Goal: Information Seeking & Learning: Learn about a topic

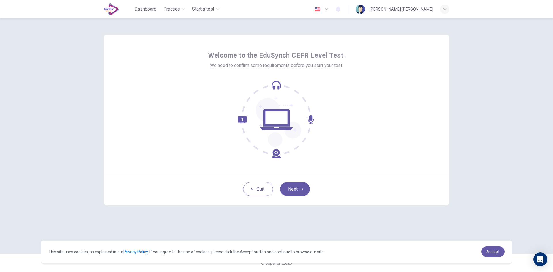
click at [266, 74] on div "Welcome to the EduSynch CEFR Level Test. We need to confirm some requirements b…" at bounding box center [276, 105] width 137 height 108
click at [275, 58] on span "Welcome to the EduSynch CEFR Level Test." at bounding box center [276, 55] width 137 height 9
click at [298, 189] on button "Next" at bounding box center [295, 189] width 30 height 14
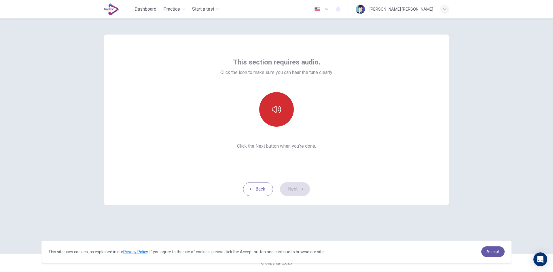
click at [276, 109] on icon "button" at bounding box center [276, 109] width 9 height 7
click at [295, 192] on button "Next" at bounding box center [295, 189] width 30 height 14
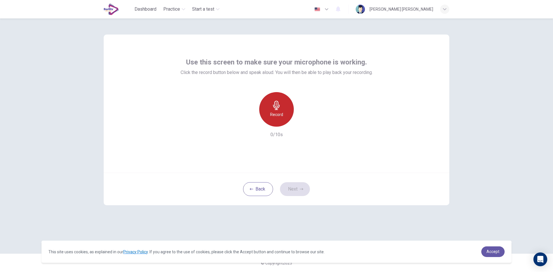
click at [275, 112] on h6 "Record" at bounding box center [276, 114] width 13 height 7
click at [265, 193] on button "Back" at bounding box center [258, 189] width 30 height 14
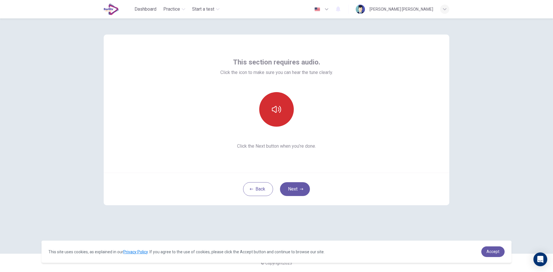
click at [270, 115] on button "button" at bounding box center [276, 109] width 35 height 35
click at [295, 186] on button "Next" at bounding box center [295, 189] width 30 height 14
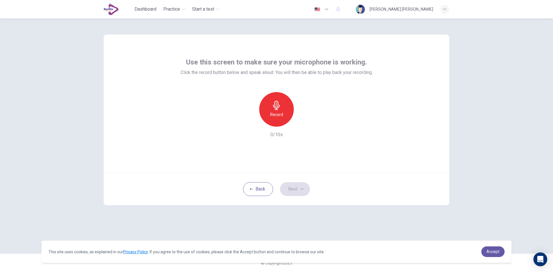
click at [282, 117] on h6 "Record" at bounding box center [276, 114] width 13 height 7
click at [277, 116] on div "Stop" at bounding box center [276, 109] width 35 height 35
click at [299, 124] on div "button" at bounding box center [302, 122] width 9 height 9
click at [276, 115] on h6 "Record" at bounding box center [276, 114] width 13 height 7
click at [276, 115] on h6 "Stop" at bounding box center [276, 114] width 9 height 7
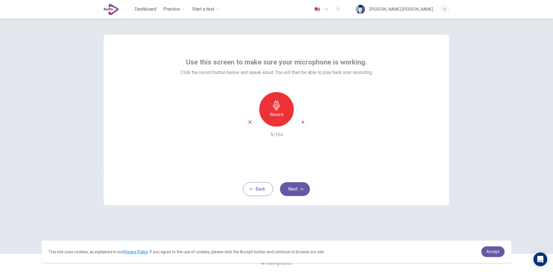
click at [304, 124] on icon "button" at bounding box center [303, 122] width 6 height 6
click at [291, 189] on button "Next" at bounding box center [295, 189] width 30 height 14
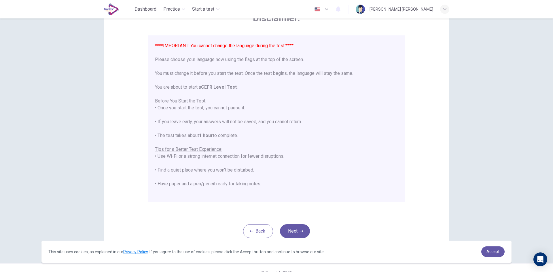
scroll to position [41, 0]
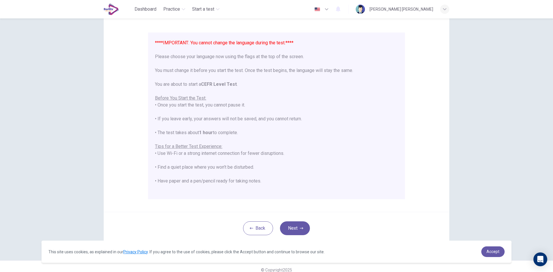
click at [330, 11] on icon "button" at bounding box center [326, 9] width 7 height 7
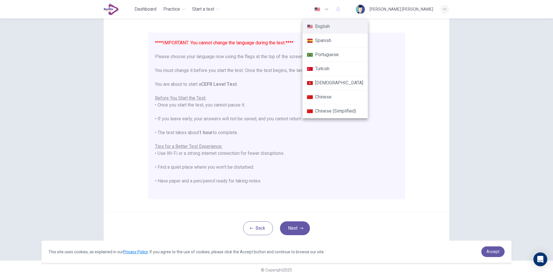
click at [274, 27] on div at bounding box center [276, 136] width 553 height 272
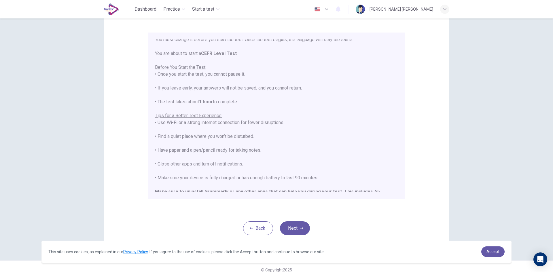
scroll to position [55, 0]
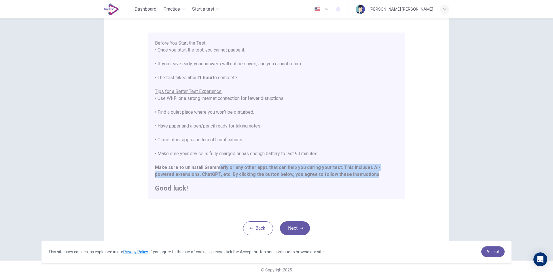
drag, startPoint x: 217, startPoint y: 169, endPoint x: 346, endPoint y: 176, distance: 129.8
click at [346, 176] on div "****IMPORTANT: You cannot change the language during the test.**** Please choos…" at bounding box center [276, 87] width 243 height 207
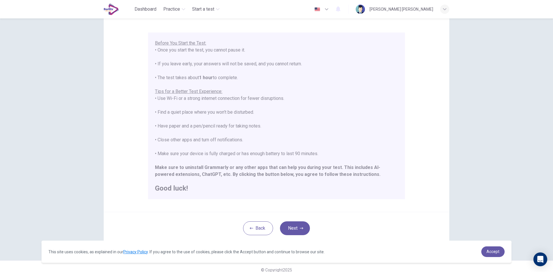
click at [370, 189] on h2 "Good luck!" at bounding box center [276, 188] width 243 height 7
click at [298, 230] on button "Next" at bounding box center [295, 228] width 30 height 14
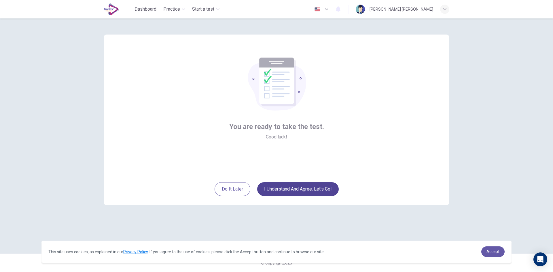
click at [330, 184] on button "I understand and agree. Let’s go!" at bounding box center [298, 189] width 82 height 14
click at [320, 189] on button "I understand and agree. Let’s go!" at bounding box center [298, 189] width 82 height 14
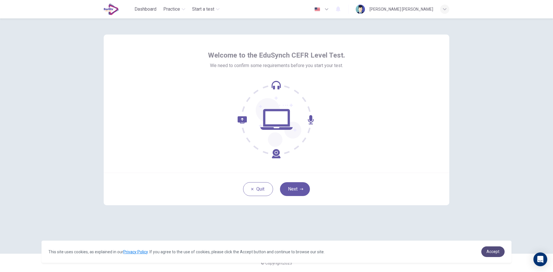
click at [488, 253] on span "Accept" at bounding box center [492, 251] width 13 height 5
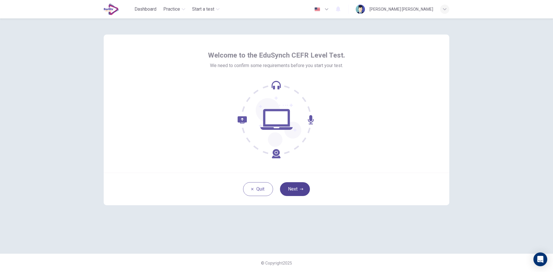
click at [294, 187] on button "Next" at bounding box center [295, 189] width 30 height 14
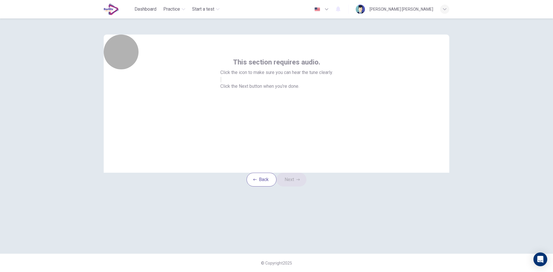
click at [221, 82] on button "button" at bounding box center [220, 79] width 1 height 5
click at [297, 187] on button "Next" at bounding box center [291, 180] width 30 height 14
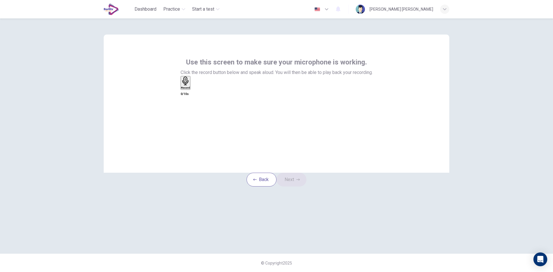
click at [190, 89] on h6 "Record" at bounding box center [185, 87] width 9 height 3
click at [187, 120] on div "Stop" at bounding box center [184, 100] width 6 height 46
click at [192, 90] on div "button" at bounding box center [192, 87] width 0 height 4
click at [293, 187] on button "Next" at bounding box center [291, 180] width 30 height 14
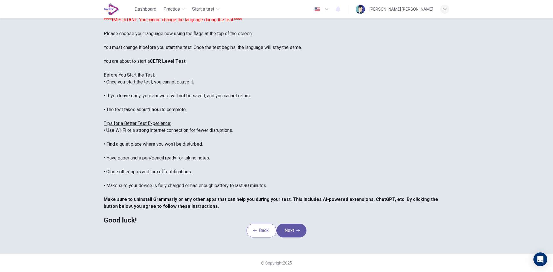
scroll to position [43, 0]
click at [292, 229] on button "Next" at bounding box center [291, 231] width 30 height 14
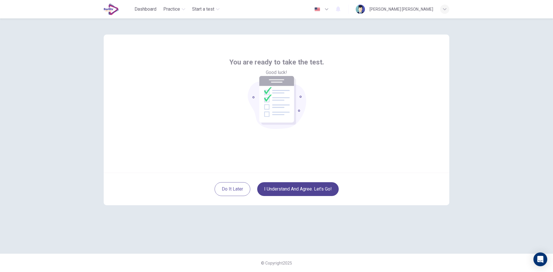
scroll to position [0, 0]
click at [296, 191] on button "I understand and agree. Let’s go!" at bounding box center [298, 189] width 82 height 14
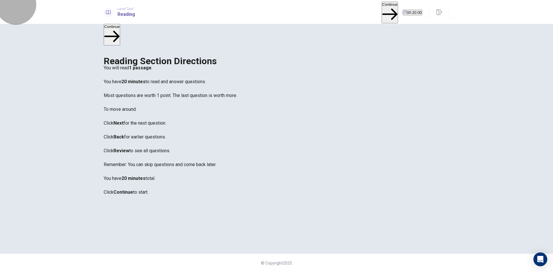
click at [382, 8] on button "Continue" at bounding box center [390, 13] width 16 height 22
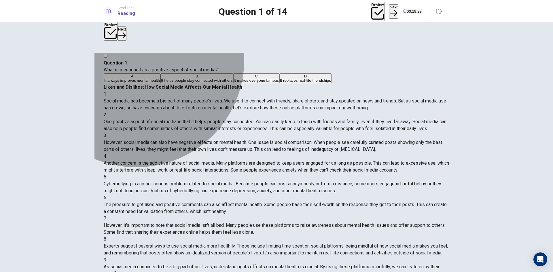
click at [161, 83] on span "It helps people stay connected with others" at bounding box center [196, 80] width 71 height 4
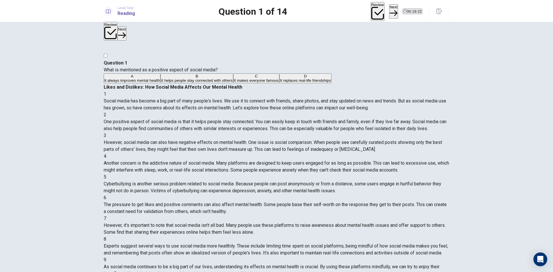
click at [389, 11] on button "Next" at bounding box center [393, 11] width 9 height 14
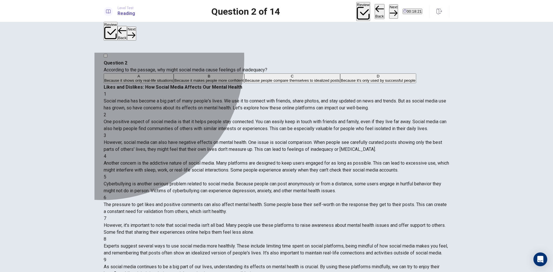
click at [245, 78] on div "C" at bounding box center [292, 76] width 95 height 4
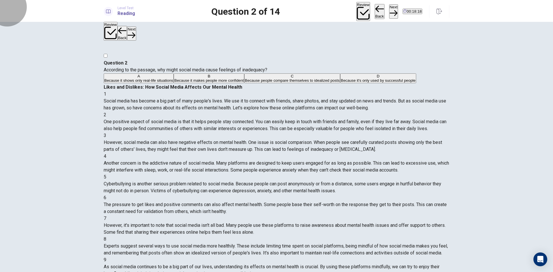
click at [389, 11] on button "Next" at bounding box center [393, 11] width 9 height 14
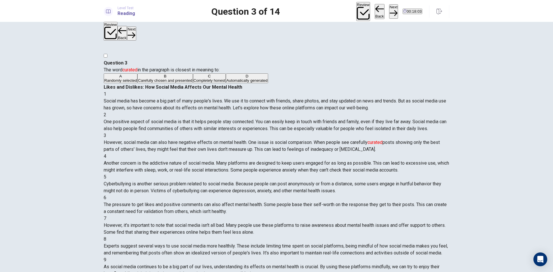
click at [138, 78] on div "B" at bounding box center [165, 76] width 54 height 4
click at [389, 10] on button "Next" at bounding box center [393, 11] width 9 height 14
click at [180, 78] on div "B" at bounding box center [207, 76] width 55 height 4
click at [389, 11] on button "Next" at bounding box center [393, 11] width 9 height 14
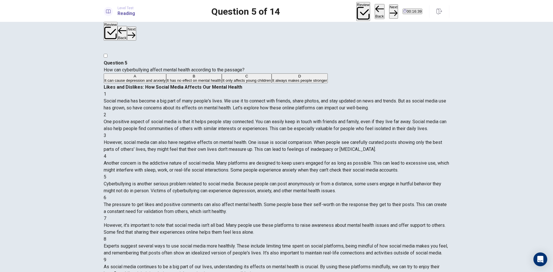
click at [444, 91] on div "1 Social media has become a big part of many people's lives. We use it to conne…" at bounding box center [277, 184] width 346 height 187
click at [144, 81] on span "It can cause depression and anxiety" at bounding box center [134, 80] width 61 height 4
click at [389, 11] on button "Next" at bounding box center [393, 11] width 9 height 14
click at [256, 83] on button "C Deleting all your social media accounts" at bounding box center [289, 78] width 67 height 10
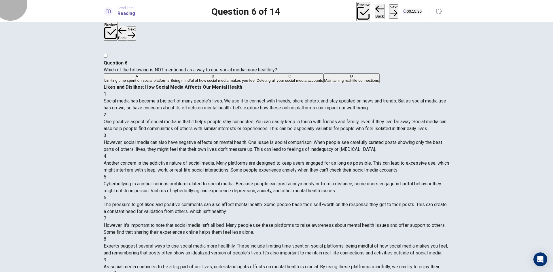
click at [389, 8] on button "Next" at bounding box center [393, 11] width 9 height 14
click at [161, 78] on div "B" at bounding box center [197, 76] width 72 height 4
click at [389, 12] on button "Next" at bounding box center [393, 11] width 9 height 14
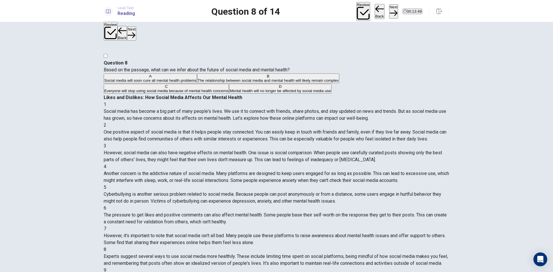
scroll to position [163, 0]
click at [375, 13] on button "Back" at bounding box center [380, 11] width 10 height 15
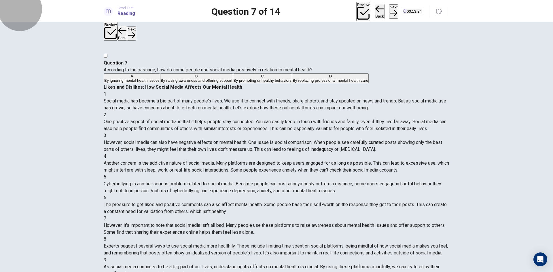
click at [375, 13] on button "Back" at bounding box center [380, 11] width 10 height 15
click at [389, 9] on button "Next" at bounding box center [393, 11] width 9 height 14
click at [376, 9] on div "Review Back Next 00:13:17" at bounding box center [389, 11] width 66 height 19
click at [375, 10] on div "Review Back Next 00:13:16" at bounding box center [389, 11] width 66 height 19
click at [389, 10] on button "Next" at bounding box center [393, 11] width 9 height 14
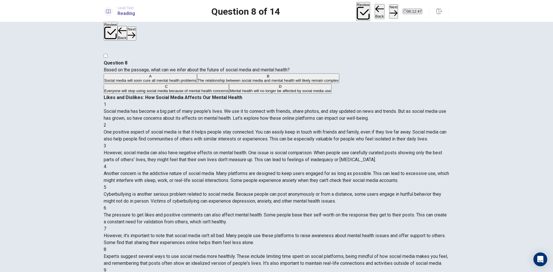
click at [198, 78] on div "B" at bounding box center [268, 76] width 141 height 4
click at [389, 8] on button "Next" at bounding box center [393, 11] width 9 height 14
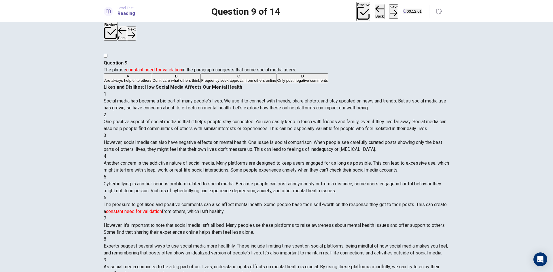
click at [201, 78] on div "C" at bounding box center [238, 76] width 75 height 4
click at [389, 10] on button "Next" at bounding box center [393, 11] width 9 height 14
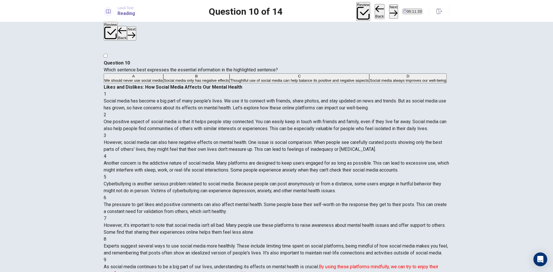
click at [230, 83] on span "Thoughtful use of social media can help balance its positive and negative aspec…" at bounding box center [299, 80] width 139 height 4
click at [389, 7] on button "Next" at bounding box center [393, 11] width 9 height 14
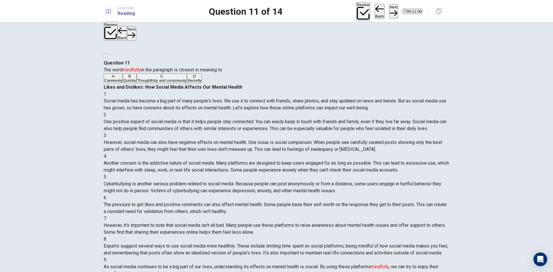
click at [375, 8] on button "Back" at bounding box center [380, 11] width 10 height 15
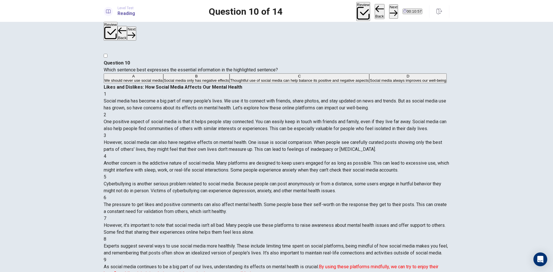
click at [389, 10] on button "Next" at bounding box center [393, 11] width 9 height 14
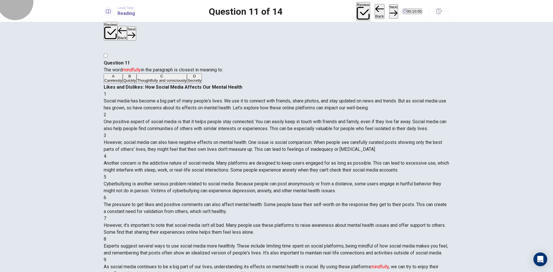
click at [375, 6] on button "Back" at bounding box center [380, 11] width 10 height 15
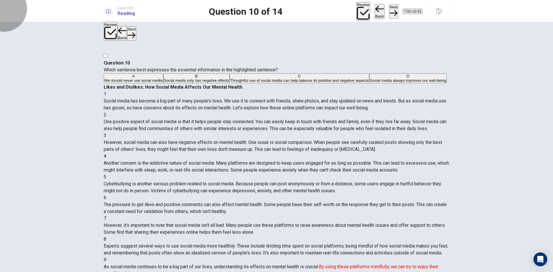
click at [389, 13] on button "Next" at bounding box center [393, 11] width 9 height 14
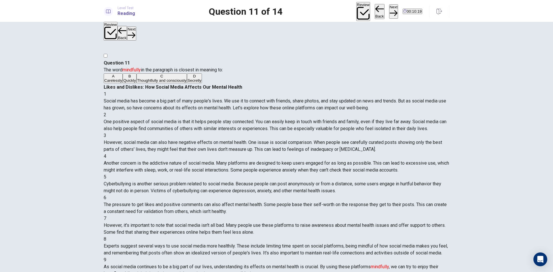
click at [140, 83] on span "Thoughtfully and consciously" at bounding box center [161, 80] width 49 height 4
click at [389, 10] on button "Next" at bounding box center [393, 11] width 9 height 14
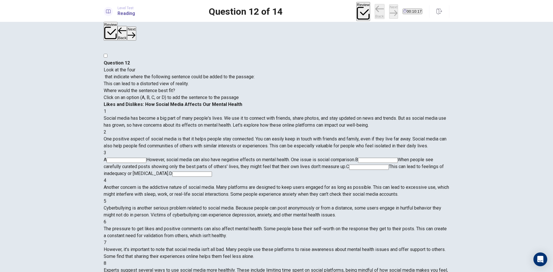
scroll to position [12, 0]
click at [358, 158] on input at bounding box center [378, 160] width 40 height 5
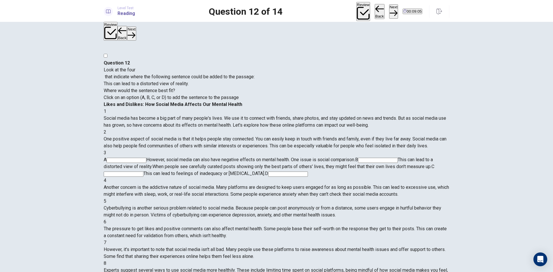
click at [358, 158] on input at bounding box center [378, 160] width 40 height 5
click at [389, 7] on button "Next" at bounding box center [393, 11] width 9 height 14
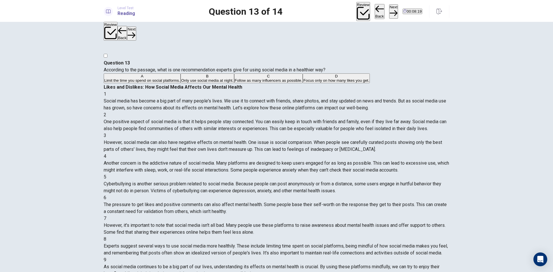
click at [154, 83] on span "Limit the time you spend on social platforms." at bounding box center [142, 80] width 76 height 4
click at [389, 12] on button "Next" at bounding box center [393, 11] width 9 height 14
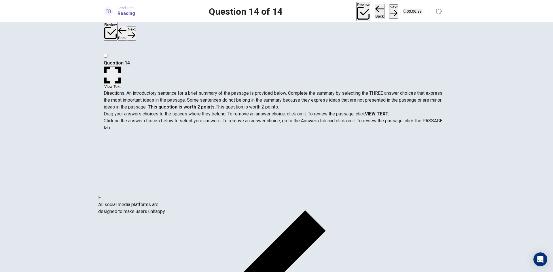
drag, startPoint x: 157, startPoint y: 202, endPoint x: 143, endPoint y: 209, distance: 15.4
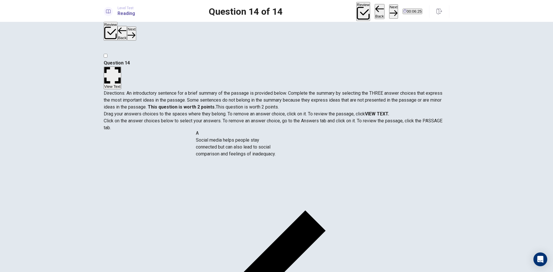
drag, startPoint x: 170, startPoint y: 153, endPoint x: 252, endPoint y: 153, distance: 82.1
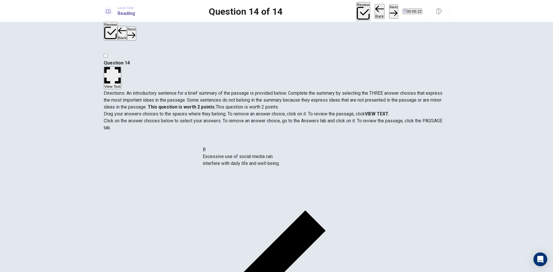
drag, startPoint x: 155, startPoint y: 154, endPoint x: 243, endPoint y: 173, distance: 90.1
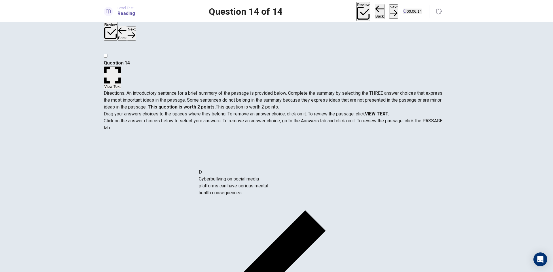
drag, startPoint x: 156, startPoint y: 175, endPoint x: 242, endPoint y: 190, distance: 87.1
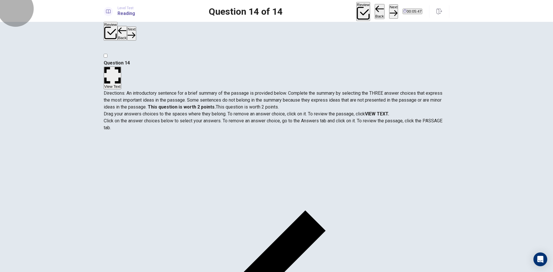
click at [389, 13] on button "Next" at bounding box center [393, 11] width 9 height 14
click at [356, 12] on button "Review" at bounding box center [363, 11] width 14 height 19
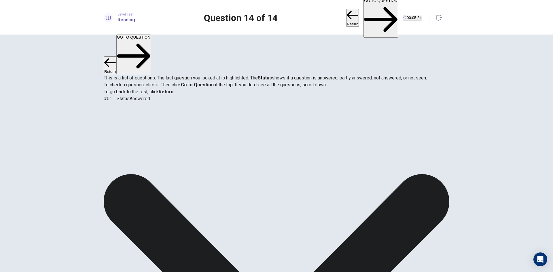
scroll to position [71, 0]
click at [369, 10] on button "GO TO QUESTION" at bounding box center [380, 18] width 35 height 40
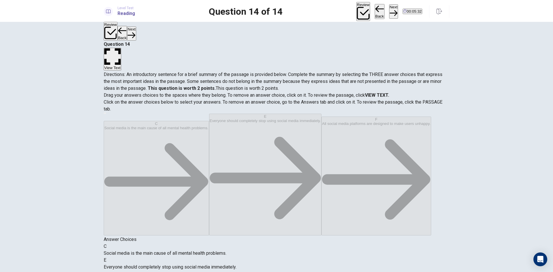
scroll to position [0, 0]
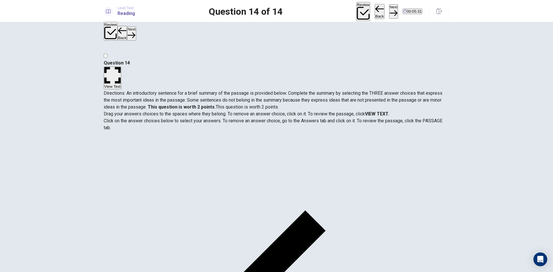
click at [389, 11] on button "Next" at bounding box center [393, 11] width 9 height 14
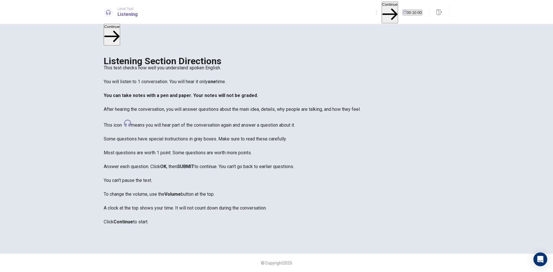
click at [131, 127] on icon at bounding box center [127, 123] width 7 height 7
click at [382, 9] on button "Continue" at bounding box center [390, 13] width 16 height 22
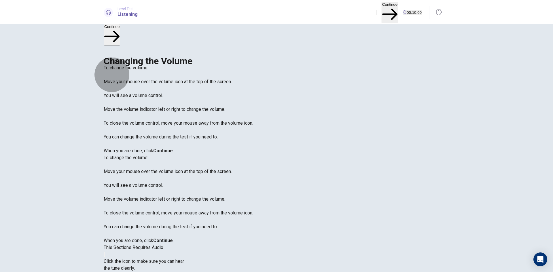
click at [111, 257] on icon "button" at bounding box center [107, 259] width 7 height 5
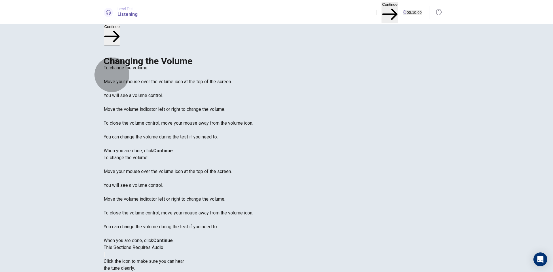
click at [111, 257] on icon "button" at bounding box center [107, 259] width 7 height 5
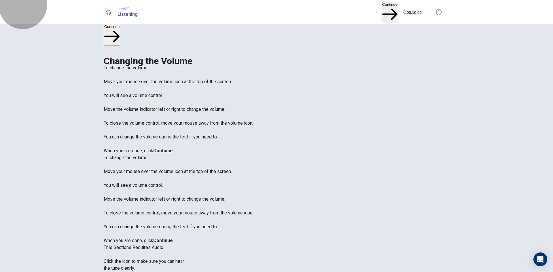
click at [382, 9] on button "Continue" at bounding box center [390, 13] width 16 height 22
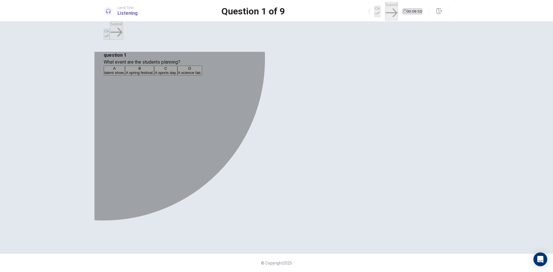
click at [154, 71] on div "B" at bounding box center [140, 68] width 28 height 4
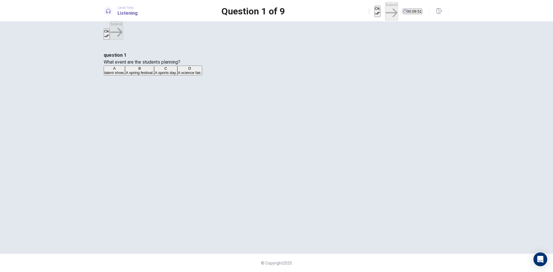
click at [374, 7] on button "Ok" at bounding box center [377, 11] width 6 height 11
click at [385, 12] on button "Submit" at bounding box center [391, 11] width 13 height 18
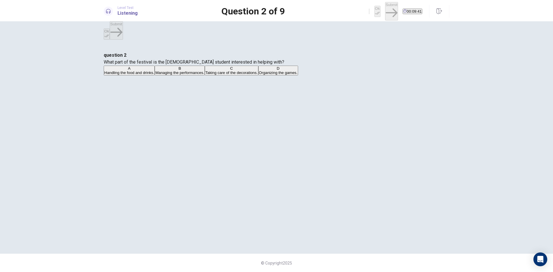
click at [249, 75] on span "Taking care of the decorations." at bounding box center [231, 73] width 52 height 4
click at [375, 11] on icon "button" at bounding box center [377, 13] width 5 height 5
click at [385, 9] on button "Submit" at bounding box center [391, 11] width 13 height 18
click at [190, 75] on button "A A floral theme with colorful flowers and streamers." at bounding box center [147, 71] width 86 height 10
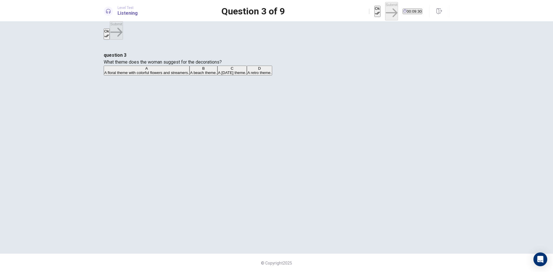
click at [375, 11] on icon "button" at bounding box center [377, 13] width 5 height 5
click at [385, 13] on button "Submit" at bounding box center [391, 11] width 13 height 18
click at [207, 75] on span "Classic [DATE] games like ring toss and a dunk tank." at bounding box center [220, 73] width 90 height 4
click at [374, 11] on button "Ok" at bounding box center [377, 11] width 6 height 11
click at [385, 14] on button "Submit" at bounding box center [391, 11] width 13 height 18
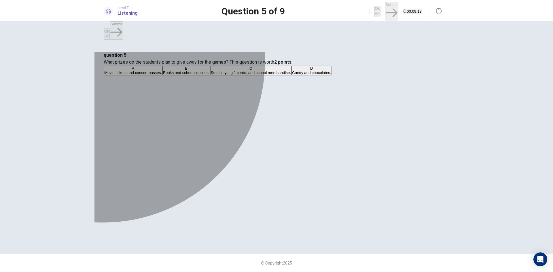
click at [211, 71] on div "C" at bounding box center [251, 68] width 80 height 4
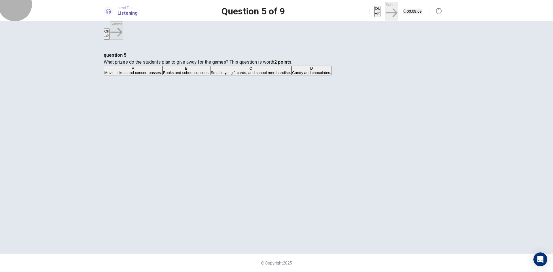
click at [375, 11] on icon "button" at bounding box center [377, 13] width 5 height 5
click at [385, 9] on button "Submit" at bounding box center [391, 11] width 13 height 18
click at [203, 75] on button "D Student bands, a dance performance by the cheerleading squad, and a talent sh…" at bounding box center [252, 71] width 143 height 10
click at [375, 11] on icon "button" at bounding box center [377, 13] width 5 height 5
click at [385, 11] on button "Submit" at bounding box center [391, 11] width 13 height 18
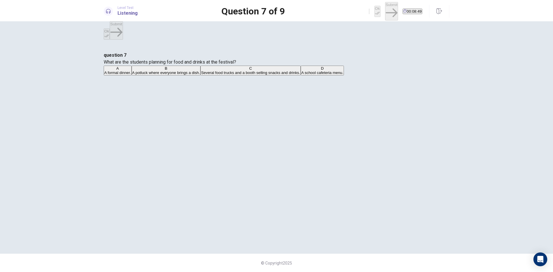
click at [226, 75] on span "Several food trucks and a booth selling snacks and drinks." at bounding box center [250, 73] width 99 height 4
click at [375, 11] on icon "button" at bounding box center [377, 13] width 5 height 5
click at [385, 12] on button "Submit" at bounding box center [391, 11] width 13 height 18
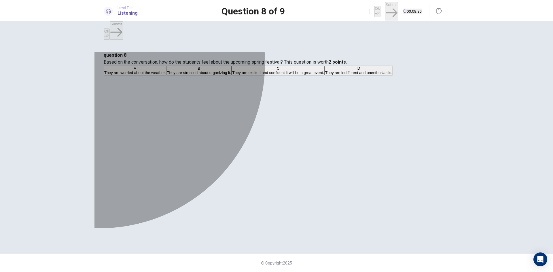
click at [232, 71] on div "C" at bounding box center [278, 68] width 92 height 4
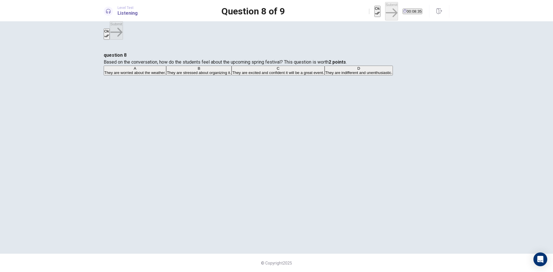
click at [374, 10] on button "Ok" at bounding box center [377, 11] width 6 height 11
click at [385, 10] on button "Submit" at bounding box center [391, 11] width 13 height 18
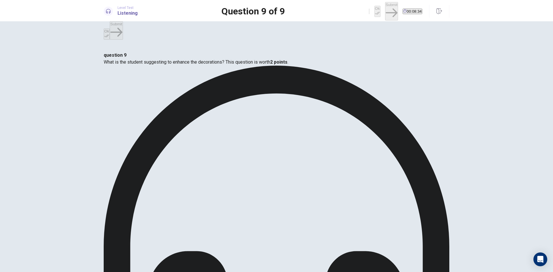
click at [358, 77] on icon at bounding box center [277, 239] width 346 height 346
click at [374, 12] on button "Ok" at bounding box center [377, 11] width 6 height 11
click at [360, 77] on icon at bounding box center [277, 237] width 346 height 343
click at [385, 10] on button "Submit" at bounding box center [391, 11] width 13 height 18
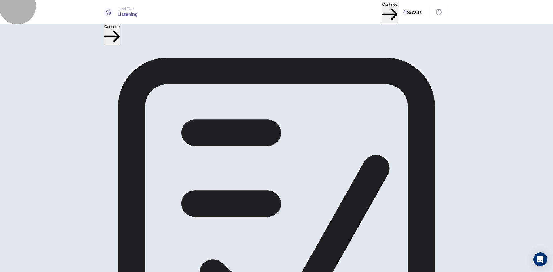
click at [382, 9] on button "Continue" at bounding box center [390, 13] width 16 height 22
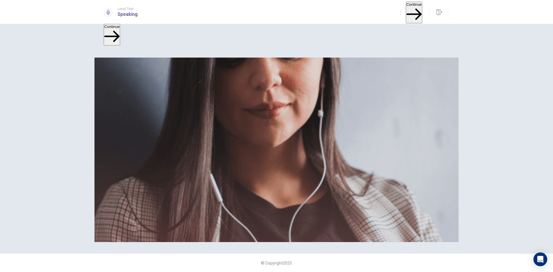
scroll to position [38, 0]
click at [243, 86] on span "There are 3 questions in this section. For each question, you will have 15 seco…" at bounding box center [201, 109] width 195 height 88
click at [406, 12] on button "Continue" at bounding box center [414, 13] width 16 height 22
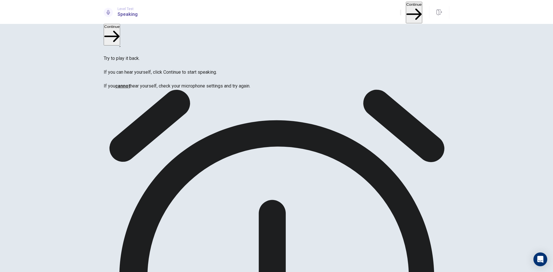
click at [406, 8] on button "Continue" at bounding box center [414, 13] width 16 height 22
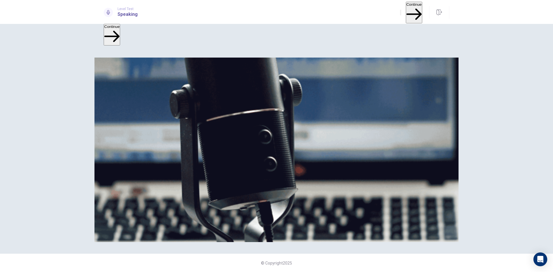
click at [406, 12] on button "Continue" at bounding box center [414, 13] width 16 height 22
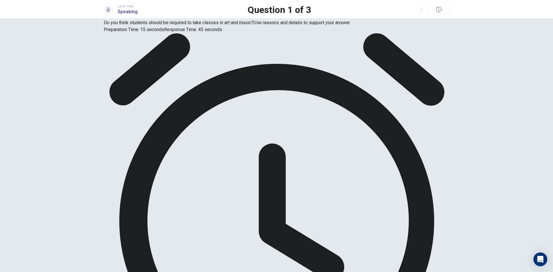
scroll to position [0, 0]
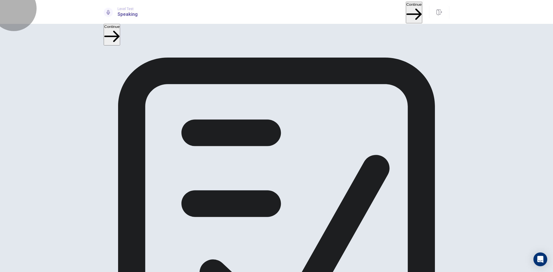
click at [406, 12] on button "Continue" at bounding box center [414, 13] width 16 height 22
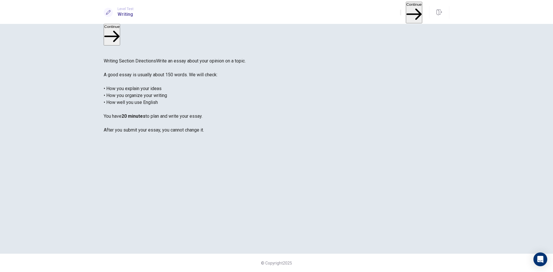
click at [406, 10] on button "Continue" at bounding box center [414, 13] width 16 height 22
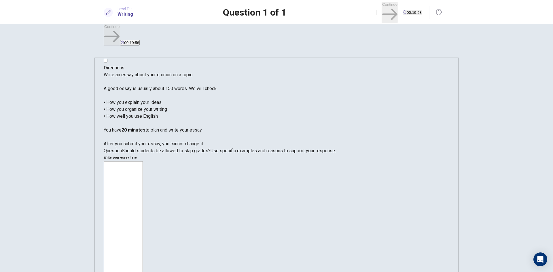
click at [143, 161] on textarea at bounding box center [123, 246] width 39 height 171
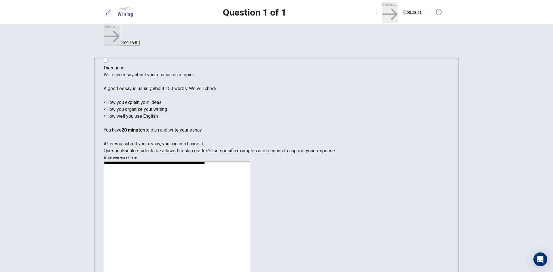
click at [250, 161] on textarea "**********" at bounding box center [177, 242] width 146 height 162
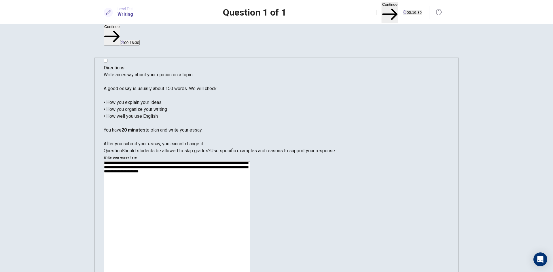
click at [250, 161] on textarea "**********" at bounding box center [177, 242] width 146 height 162
drag, startPoint x: 433, startPoint y: 75, endPoint x: 403, endPoint y: 73, distance: 29.7
click at [250, 161] on textarea "**********" at bounding box center [177, 242] width 146 height 162
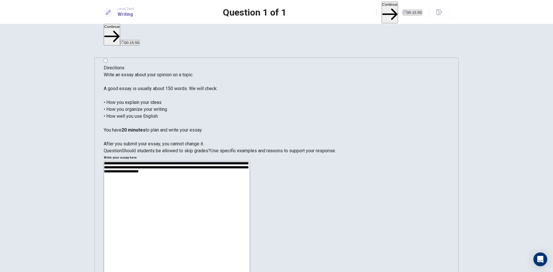
click at [250, 161] on textarea "**********" at bounding box center [177, 242] width 146 height 162
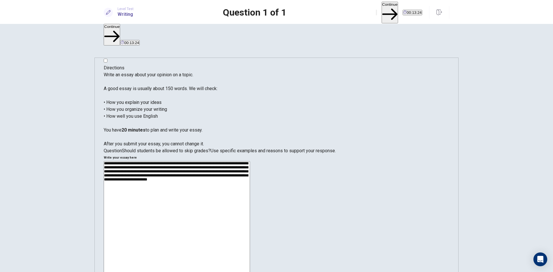
click at [250, 161] on textarea "**********" at bounding box center [177, 242] width 146 height 162
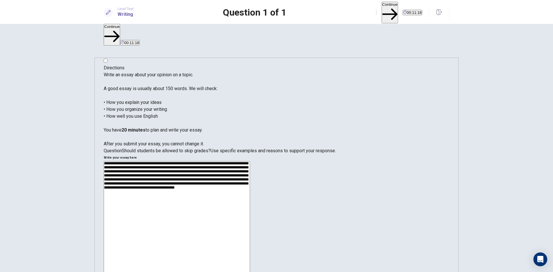
click at [250, 161] on textarea "**********" at bounding box center [177, 242] width 146 height 162
drag, startPoint x: 377, startPoint y: 127, endPoint x: 351, endPoint y: 127, distance: 26.5
click at [250, 161] on textarea "**********" at bounding box center [177, 242] width 146 height 162
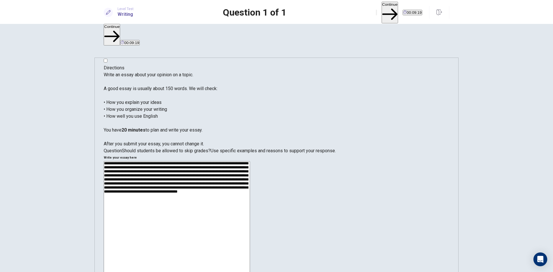
click at [250, 161] on textarea "**********" at bounding box center [177, 242] width 146 height 162
drag, startPoint x: 378, startPoint y: 124, endPoint x: 355, endPoint y: 124, distance: 22.5
click at [250, 161] on textarea "**********" at bounding box center [177, 242] width 146 height 162
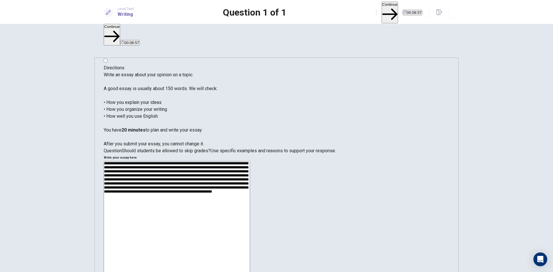
click at [250, 161] on textarea "**********" at bounding box center [177, 242] width 146 height 162
drag, startPoint x: 409, startPoint y: 126, endPoint x: 393, endPoint y: 127, distance: 16.4
click at [250, 161] on textarea "**********" at bounding box center [177, 242] width 146 height 162
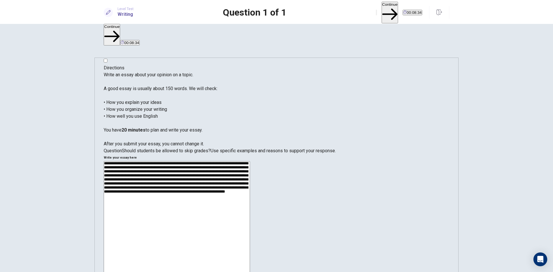
click at [250, 161] on textarea "**********" at bounding box center [177, 242] width 146 height 162
click at [382, 9] on button "Continue" at bounding box center [390, 13] width 16 height 22
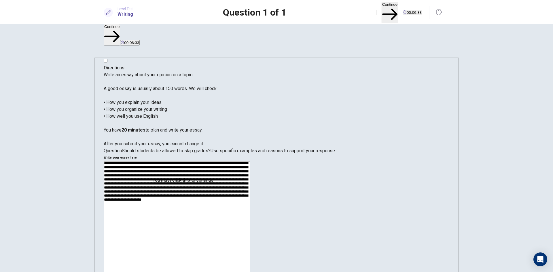
click at [250, 161] on textarea "**********" at bounding box center [177, 242] width 146 height 162
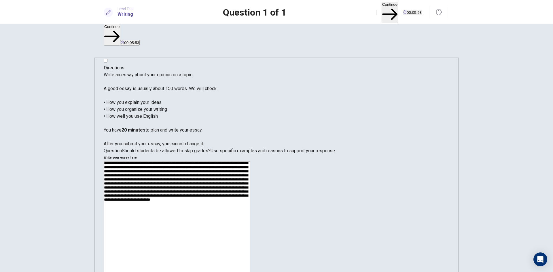
click at [250, 161] on textarea "**********" at bounding box center [177, 242] width 146 height 162
drag, startPoint x: 376, startPoint y: 111, endPoint x: 373, endPoint y: 105, distance: 6.2
click at [250, 161] on textarea "**********" at bounding box center [177, 242] width 146 height 162
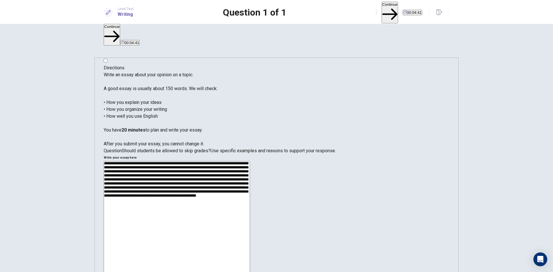
click at [250, 161] on textarea "**********" at bounding box center [177, 242] width 146 height 162
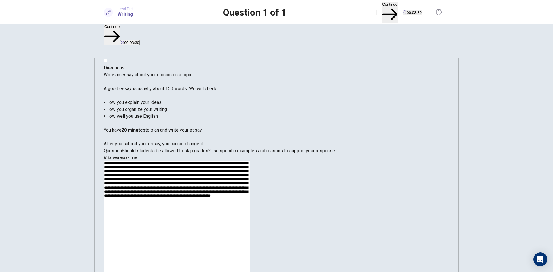
drag, startPoint x: 420, startPoint y: 132, endPoint x: 411, endPoint y: 130, distance: 9.1
click at [250, 161] on textarea "**********" at bounding box center [177, 242] width 146 height 162
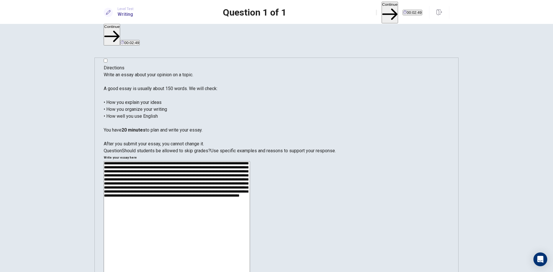
click at [250, 161] on textarea "**********" at bounding box center [177, 242] width 146 height 162
type textarea "**********"
click at [382, 12] on button "Continue" at bounding box center [390, 13] width 16 height 22
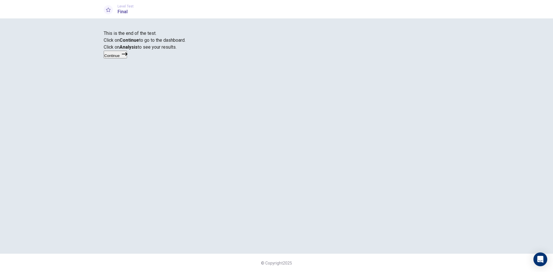
click at [127, 58] on button "Continue" at bounding box center [115, 55] width 23 height 8
